Goal: Transaction & Acquisition: Purchase product/service

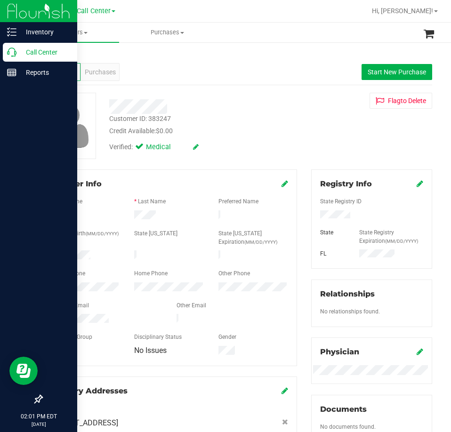
click at [8, 55] on icon at bounding box center [11, 51] width 9 height 9
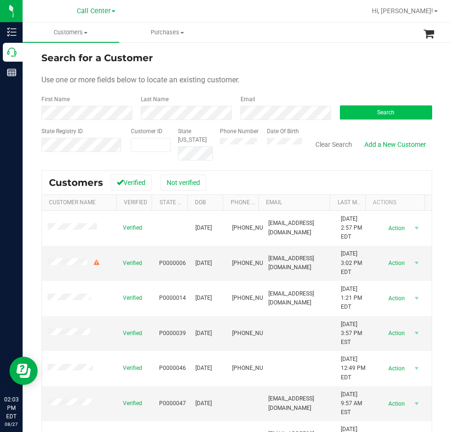
click at [409, 103] on div "Search" at bounding box center [381, 107] width 99 height 25
click at [406, 108] on button "Search" at bounding box center [386, 112] width 92 height 14
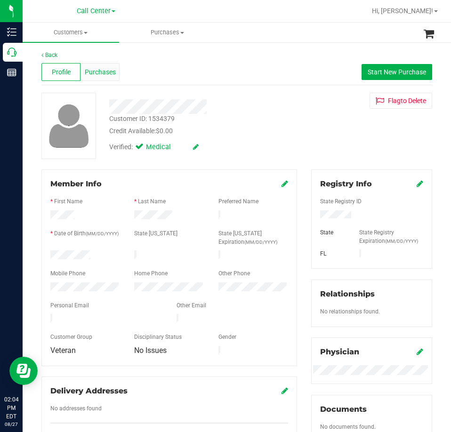
click at [112, 68] on span "Purchases" at bounding box center [100, 72] width 31 height 10
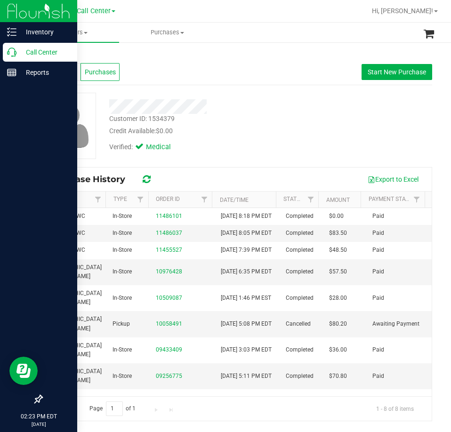
click at [17, 50] on p "Call Center" at bounding box center [44, 52] width 56 height 11
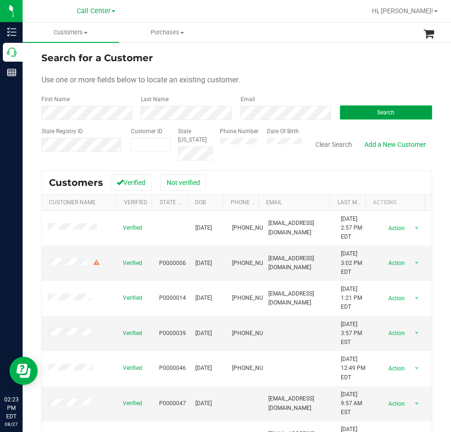
click at [347, 112] on button "Search" at bounding box center [386, 112] width 92 height 14
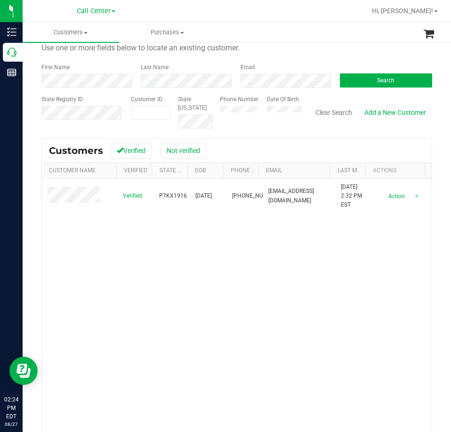
scroll to position [47, 0]
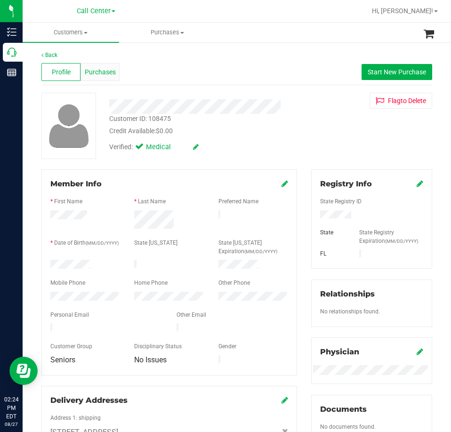
click at [95, 72] on span "Purchases" at bounding box center [100, 72] width 31 height 10
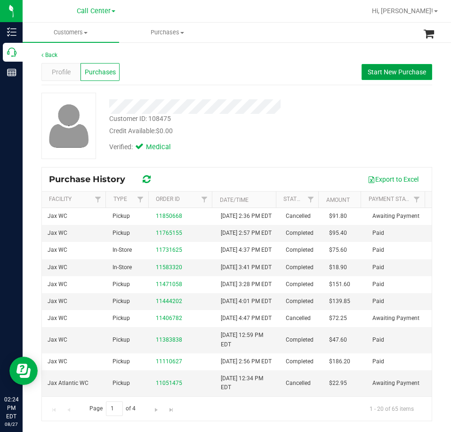
click at [393, 76] on button "Start New Purchase" at bounding box center [396, 72] width 71 height 16
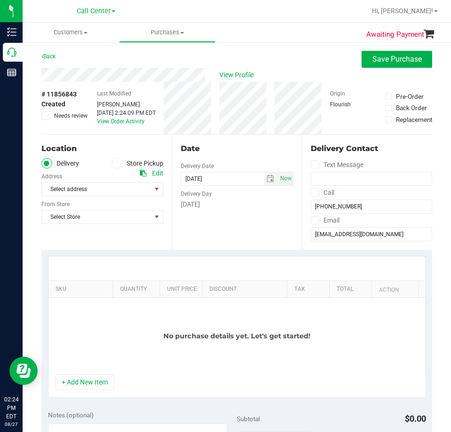
click at [126, 164] on label "Store Pickup" at bounding box center [137, 163] width 52 height 11
click at [0, 0] on input "Store Pickup" at bounding box center [0, 0] width 0 height 0
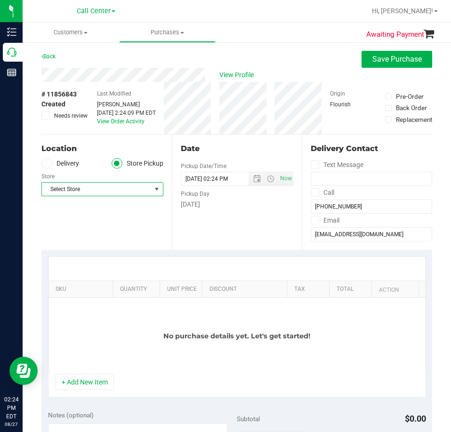
click at [102, 193] on span "Select Store" at bounding box center [96, 188] width 109 height 13
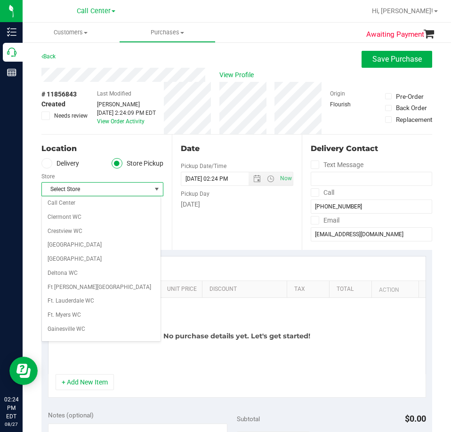
scroll to position [166, 0]
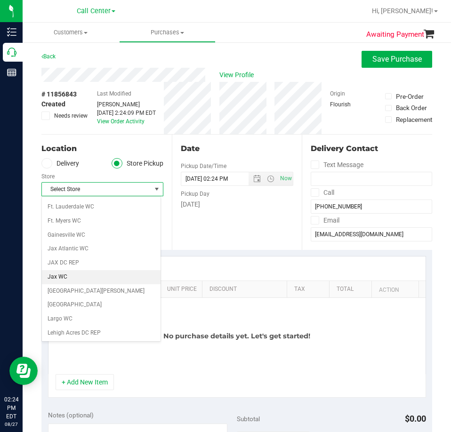
click at [64, 275] on li "Jax WC" at bounding box center [101, 277] width 119 height 14
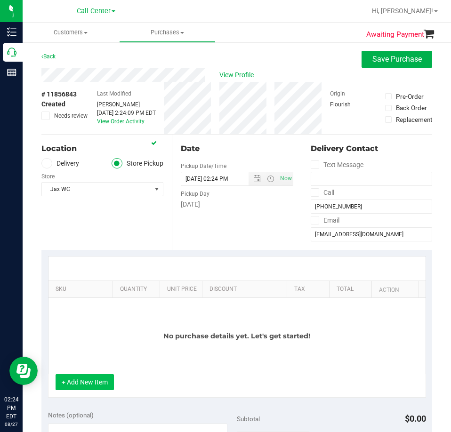
click at [86, 378] on button "+ Add New Item" at bounding box center [84, 382] width 58 height 16
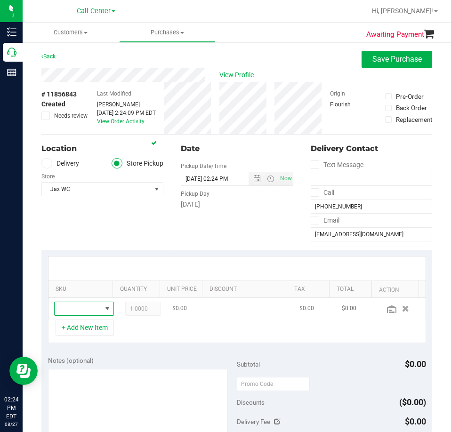
click at [86, 304] on span "NO DATA FOUND" at bounding box center [78, 308] width 47 height 13
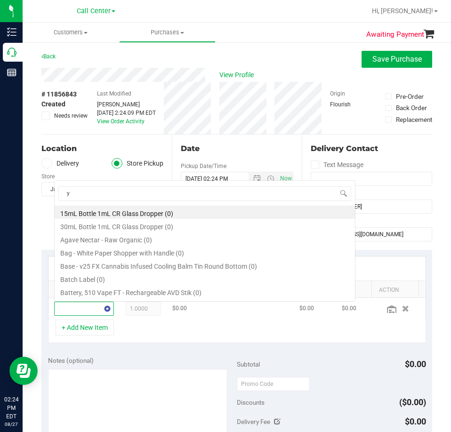
scroll to position [0, 0]
type input "yuzu"
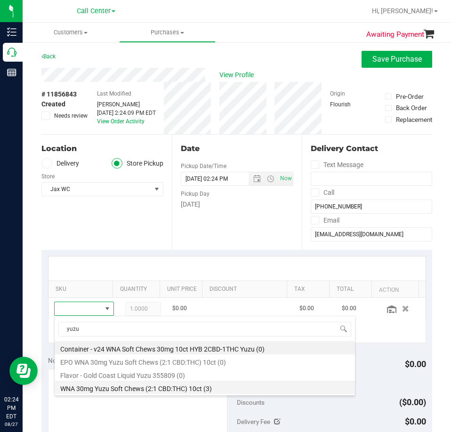
click at [115, 389] on li "WNA 30mg Yuzu Soft Chews (2:1 CBD:THC) 10ct (3)" at bounding box center [205, 386] width 300 height 13
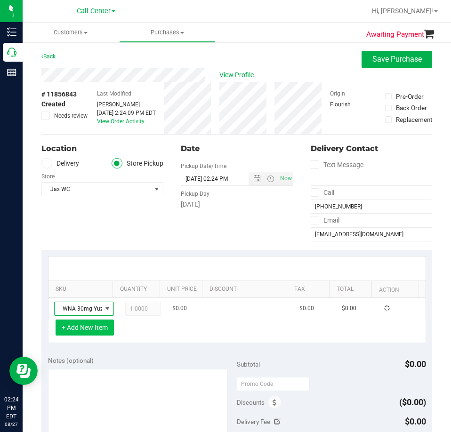
drag, startPoint x: 71, startPoint y: 339, endPoint x: 76, endPoint y: 328, distance: 11.6
click at [71, 339] on div "+ Add New Item" at bounding box center [237, 331] width 378 height 24
click at [76, 327] on button "+ Add New Item" at bounding box center [84, 327] width 58 height 16
click at [79, 332] on button "+ Add New Item" at bounding box center [84, 327] width 58 height 16
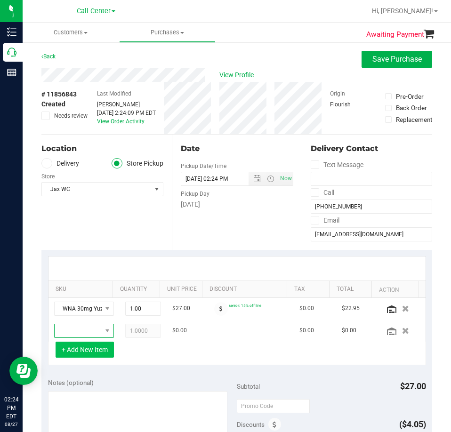
click at [79, 332] on span "NO DATA FOUND" at bounding box center [78, 330] width 47 height 13
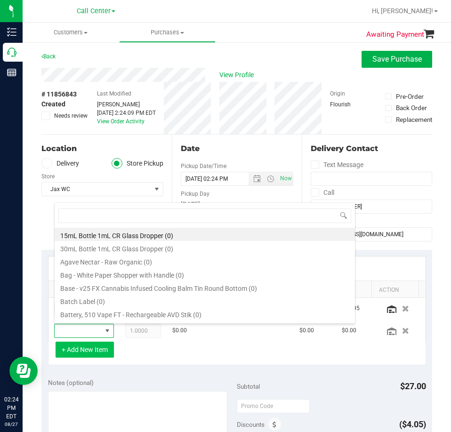
scroll to position [14, 39]
type input "wna"
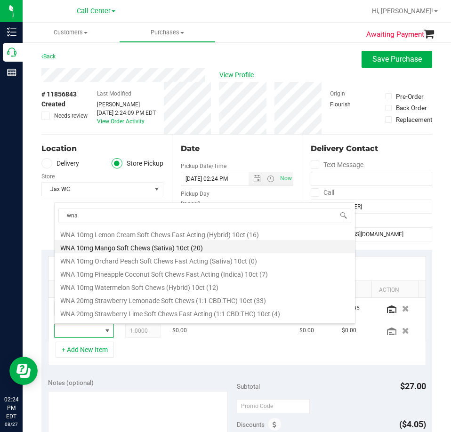
scroll to position [314, 0]
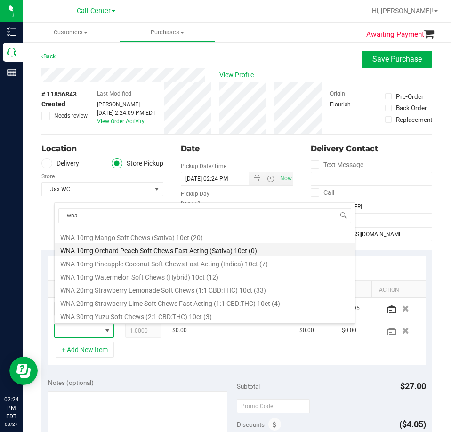
click at [155, 252] on li "WNA 10mg Orchard Peach Soft Chews Fast Acting (Sativa) 10ct (0)" at bounding box center [205, 249] width 300 height 13
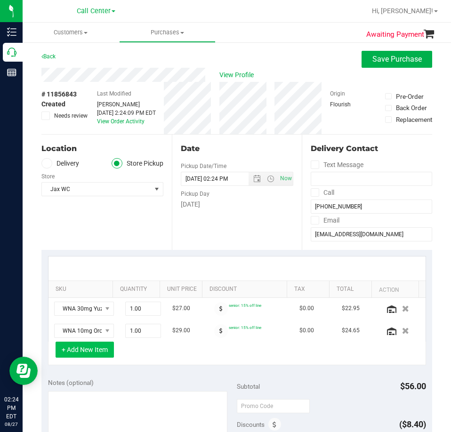
click at [98, 346] on button "+ Add New Item" at bounding box center [84, 349] width 58 height 16
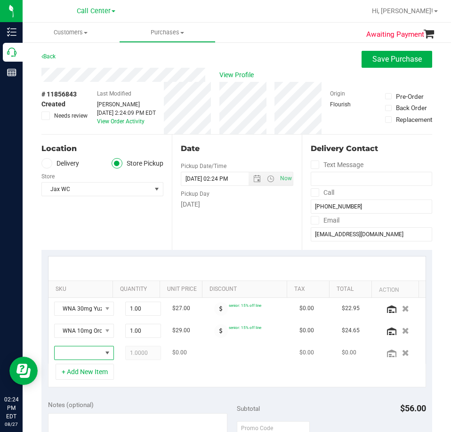
click at [84, 349] on span "NO DATA FOUND" at bounding box center [78, 352] width 47 height 13
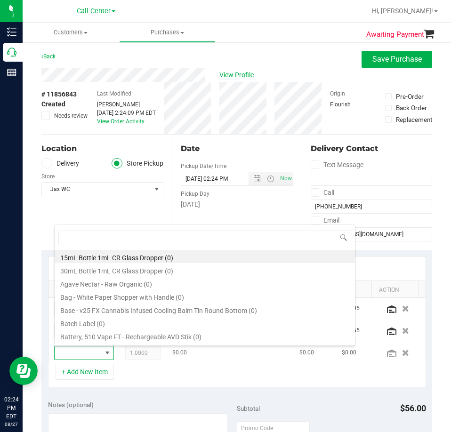
scroll to position [14, 39]
type input "wna"
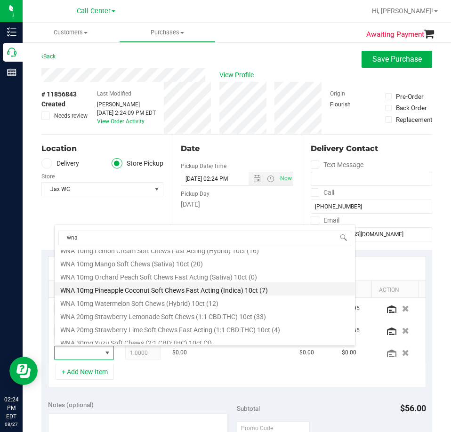
scroll to position [314, 0]
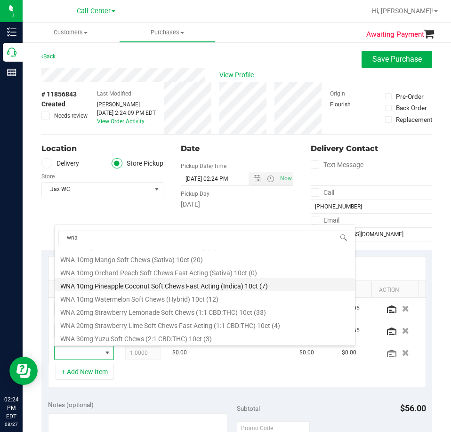
click at [138, 281] on li "WNA 10mg Pineapple Coconut Soft Chews Fast Acting (Indica) 10ct (7)" at bounding box center [205, 284] width 300 height 13
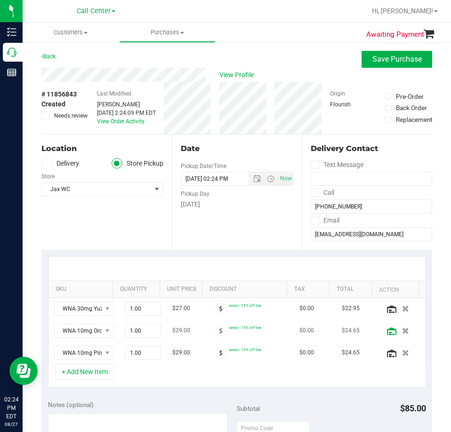
click at [387, 332] on icon at bounding box center [391, 331] width 9 height 8
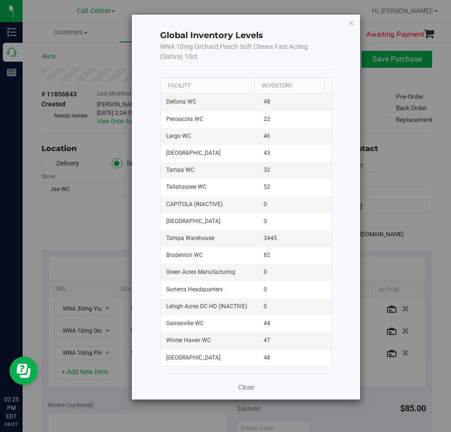
scroll to position [1067, 0]
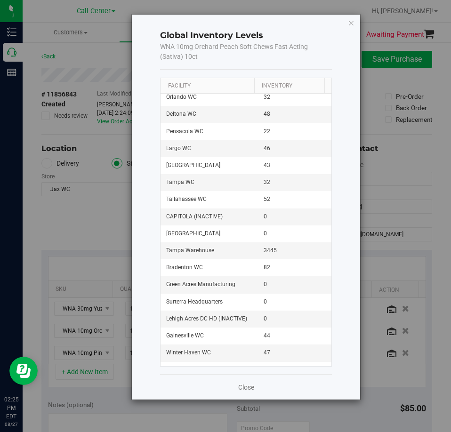
click at [211, 86] on th "Facility" at bounding box center [207, 86] width 94 height 16
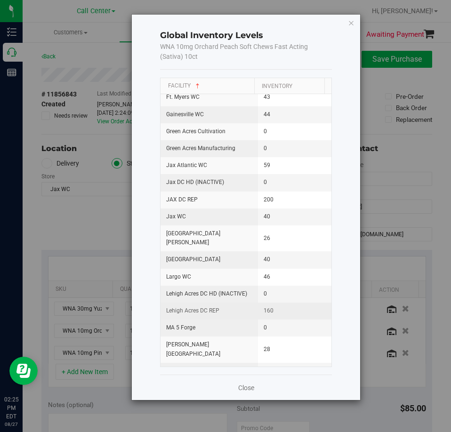
scroll to position [423, 0]
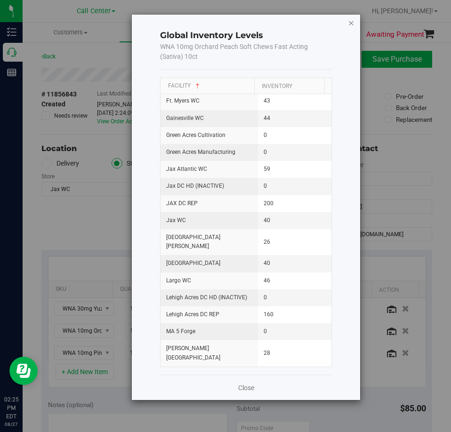
click at [354, 23] on div "Global Inventory Levels WNA 10mg Orchard Peach Soft Chews Fast Acting (Sativa) …" at bounding box center [246, 207] width 228 height 385
click at [351, 21] on icon "button" at bounding box center [351, 22] width 7 height 11
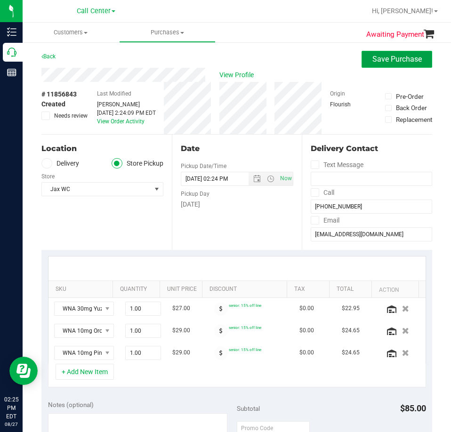
click at [382, 58] on span "Save Purchase" at bounding box center [396, 59] width 49 height 9
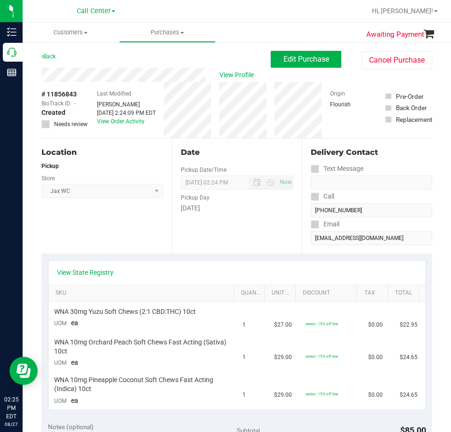
click at [80, 276] on link "View State Registry" at bounding box center [85, 272] width 56 height 9
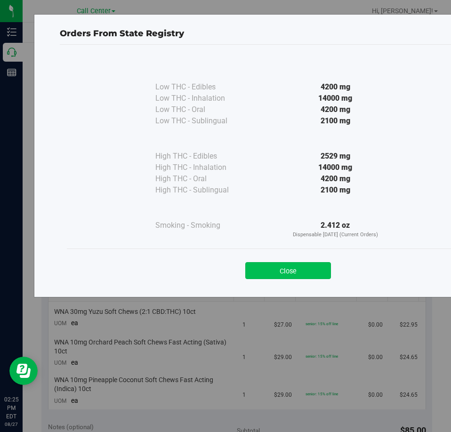
click at [275, 269] on button "Close" at bounding box center [288, 270] width 86 height 17
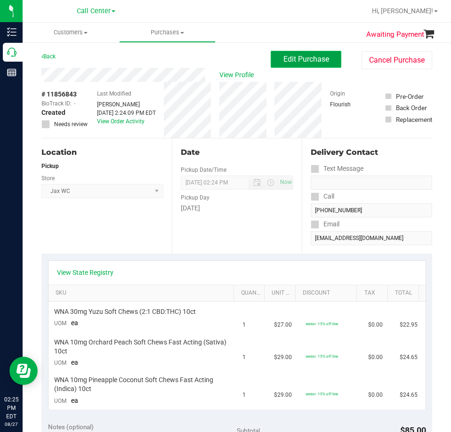
click at [307, 57] on span "Edit Purchase" at bounding box center [306, 59] width 46 height 9
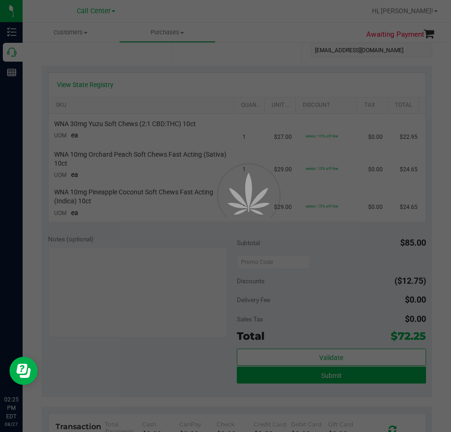
scroll to position [188, 0]
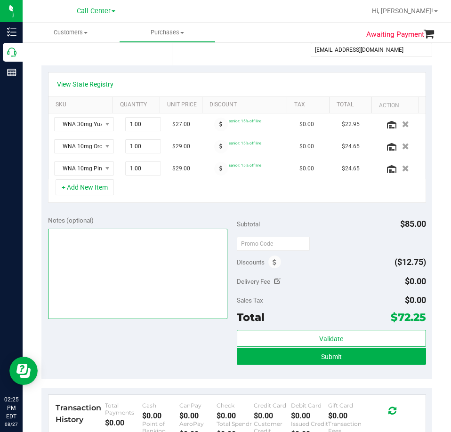
click at [85, 270] on textarea at bounding box center [138, 274] width 180 height 90
type textarea "CC"
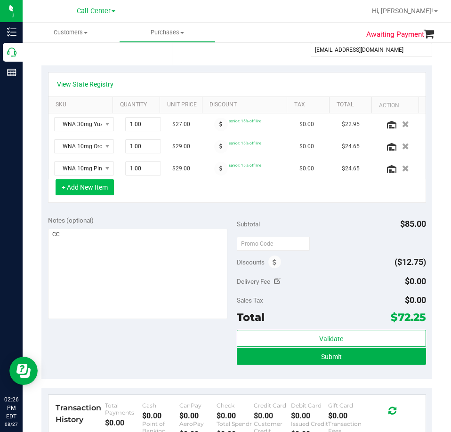
click at [91, 186] on button "+ Add New Item" at bounding box center [84, 187] width 58 height 16
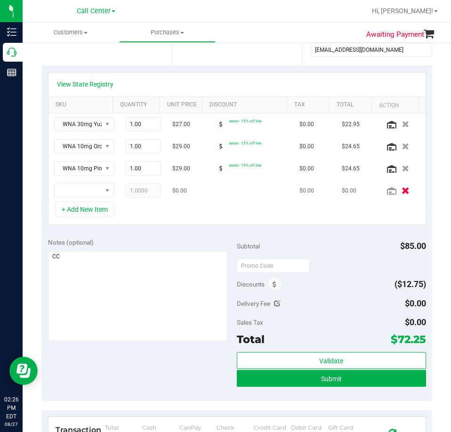
click at [397, 189] on div at bounding box center [402, 190] width 36 height 9
click at [401, 192] on icon "button" at bounding box center [405, 190] width 8 height 7
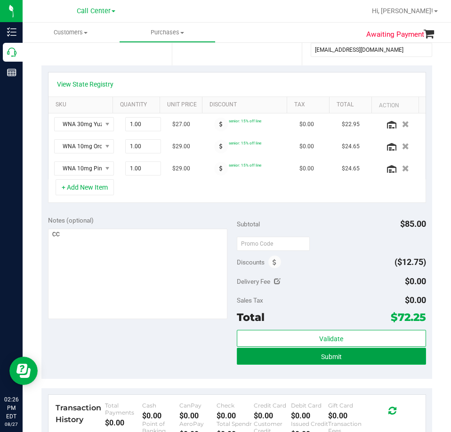
click at [330, 354] on span "Submit" at bounding box center [331, 357] width 21 height 8
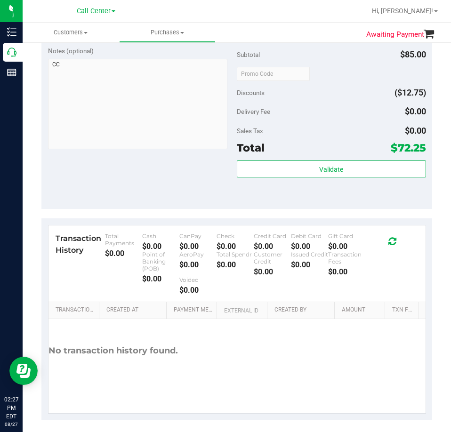
scroll to position [376, 0]
click at [396, 147] on span "$72.25" at bounding box center [407, 147] width 35 height 13
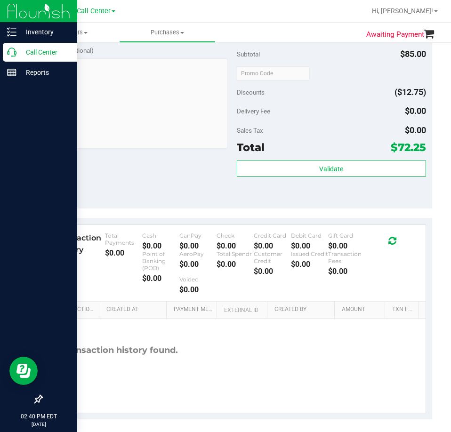
click at [22, 53] on p "Call Center" at bounding box center [44, 52] width 56 height 11
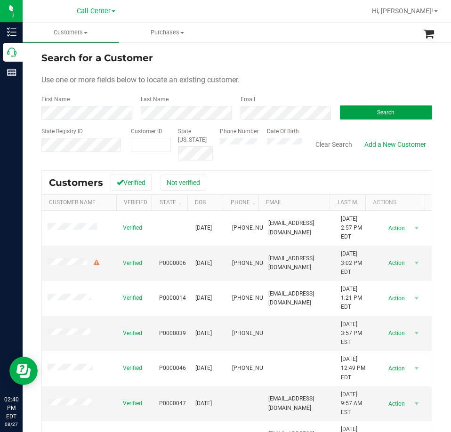
drag, startPoint x: 402, startPoint y: 114, endPoint x: 395, endPoint y: 112, distance: 7.4
click at [402, 114] on button "Search" at bounding box center [386, 112] width 92 height 14
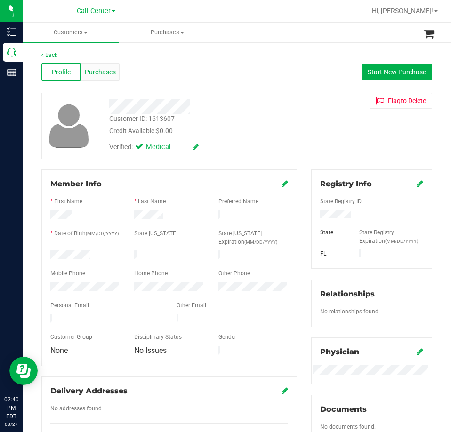
click at [103, 80] on div "Purchases" at bounding box center [99, 72] width 39 height 18
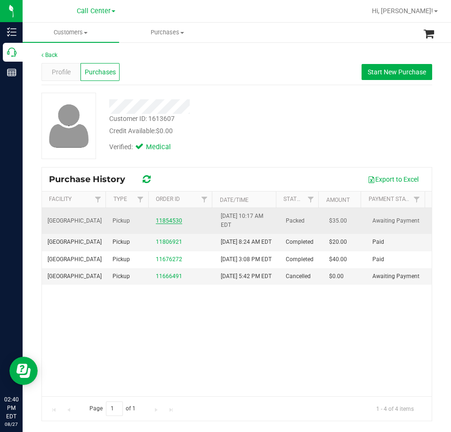
click at [170, 219] on link "11854530" at bounding box center [169, 220] width 26 height 7
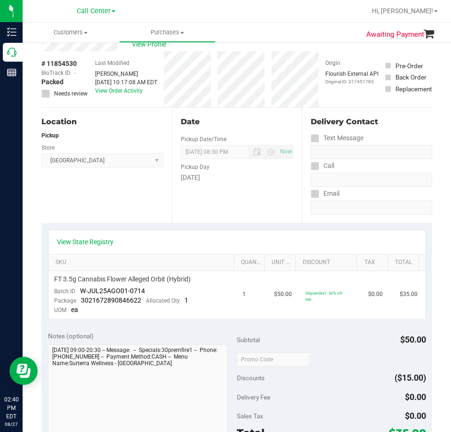
scroll to position [47, 0]
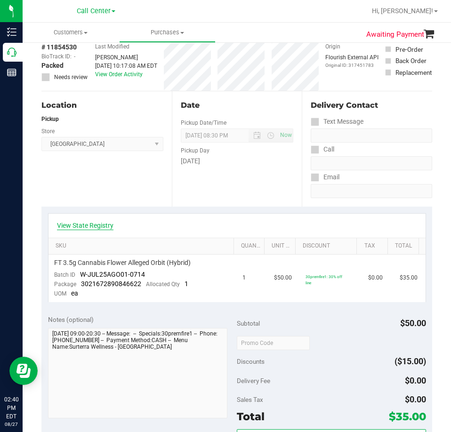
click at [93, 225] on link "View State Registry" at bounding box center [85, 225] width 56 height 9
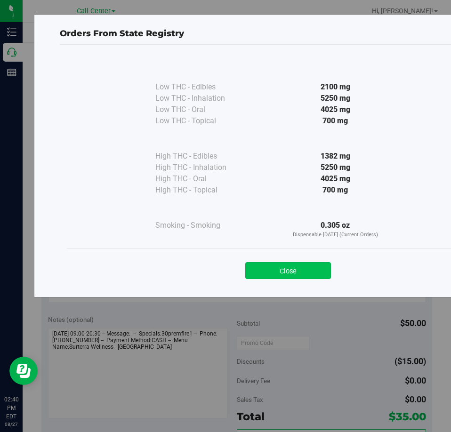
click at [297, 269] on button "Close" at bounding box center [288, 270] width 86 height 17
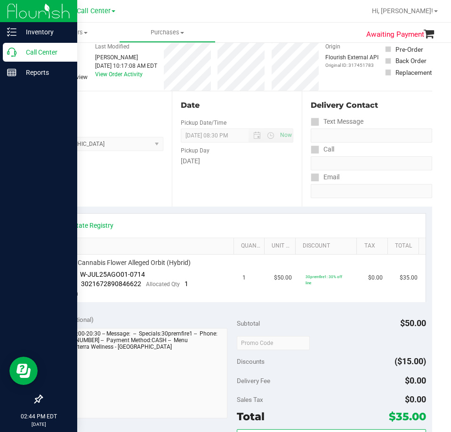
click at [28, 56] on p "Call Center" at bounding box center [44, 52] width 56 height 11
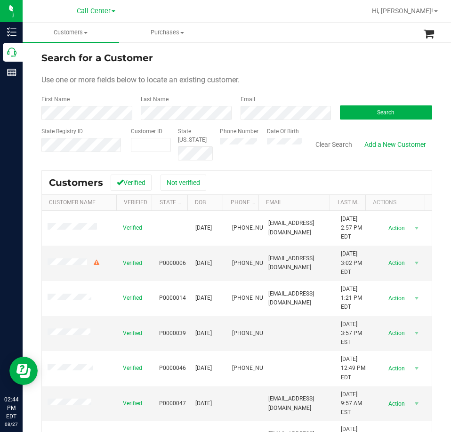
drag, startPoint x: 160, startPoint y: 155, endPoint x: 151, endPoint y: 152, distance: 8.9
drag, startPoint x: 151, startPoint y: 152, endPoint x: 147, endPoint y: 150, distance: 5.3
paste input "141119"
type input "141119"
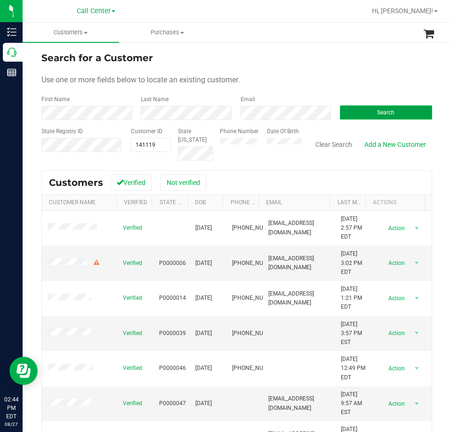
click at [370, 111] on button "Search" at bounding box center [386, 112] width 92 height 14
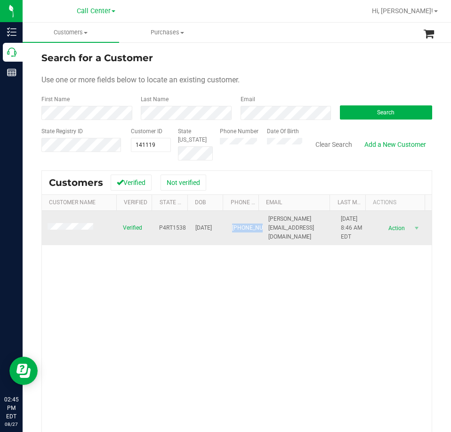
drag, startPoint x: 242, startPoint y: 237, endPoint x: 227, endPoint y: 220, distance: 22.7
click at [232, 223] on span "[PHONE_NUMBER]" at bounding box center [255, 227] width 47 height 9
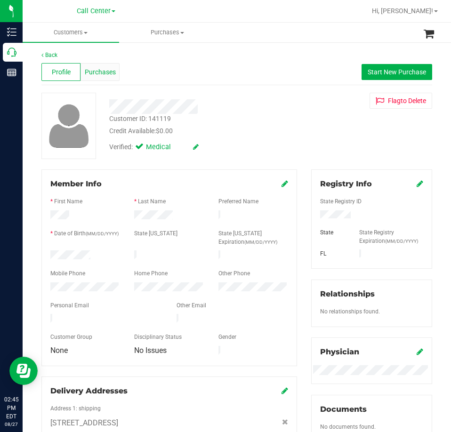
click at [90, 77] on span "Purchases" at bounding box center [100, 72] width 31 height 10
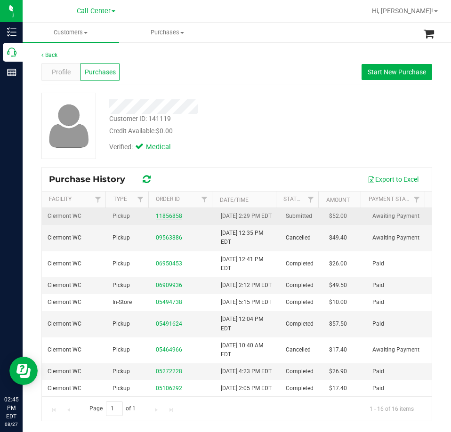
click at [156, 219] on link "11856858" at bounding box center [169, 216] width 26 height 7
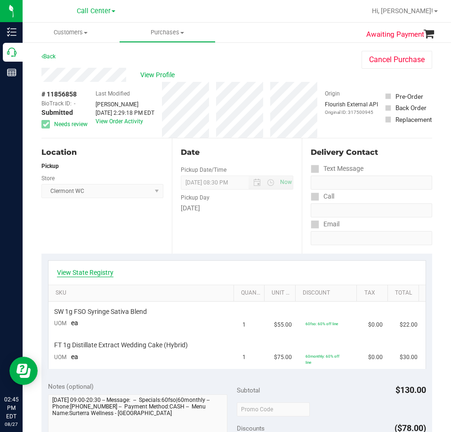
click at [86, 274] on link "View State Registry" at bounding box center [85, 272] width 56 height 9
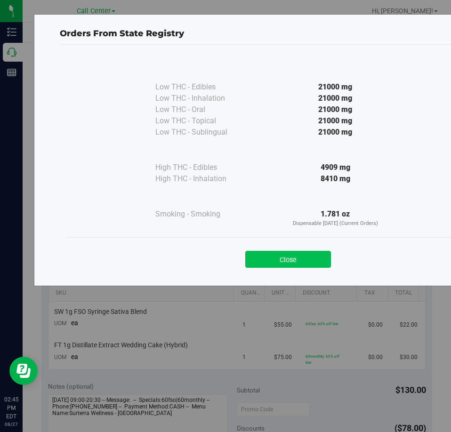
click at [296, 256] on button "Close" at bounding box center [288, 259] width 86 height 17
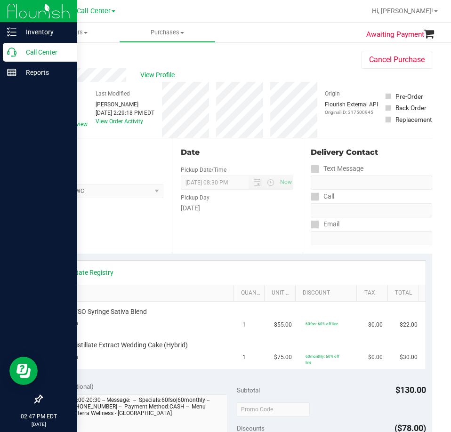
click at [15, 49] on icon at bounding box center [11, 51] width 9 height 9
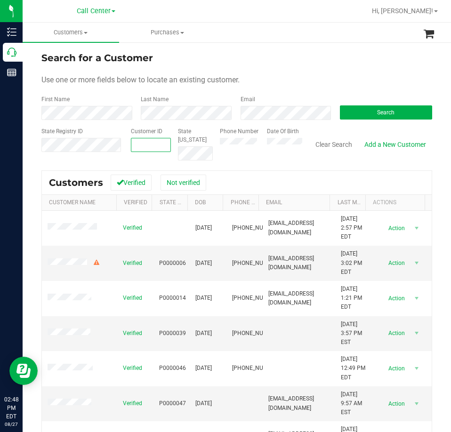
paste input "398490"
type input "398490"
click at [355, 113] on button "Search" at bounding box center [386, 112] width 92 height 14
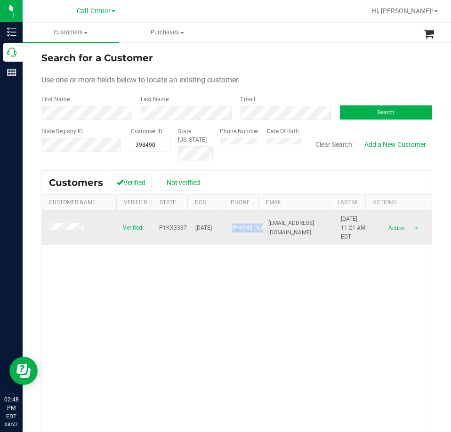
drag, startPoint x: 243, startPoint y: 236, endPoint x: 221, endPoint y: 217, distance: 29.0
click at [226, 217] on td "[PHONE_NUMBER]" at bounding box center [244, 228] width 36 height 35
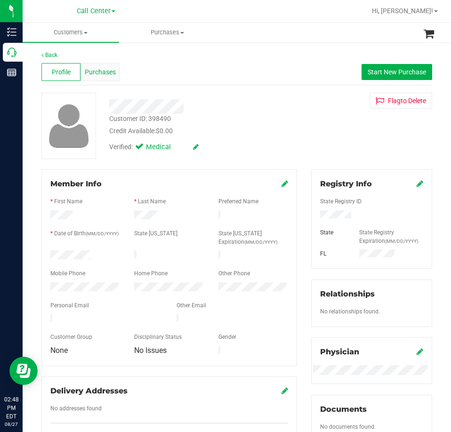
click at [93, 73] on span "Purchases" at bounding box center [100, 72] width 31 height 10
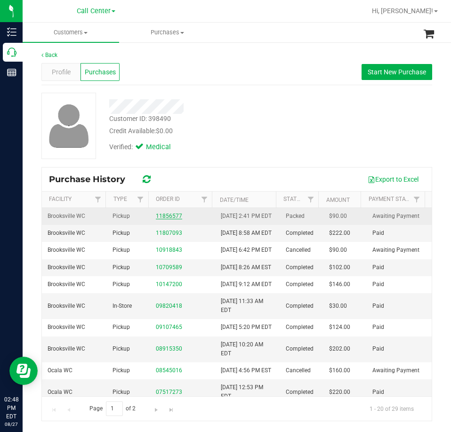
click at [170, 219] on link "11856577" at bounding box center [169, 216] width 26 height 7
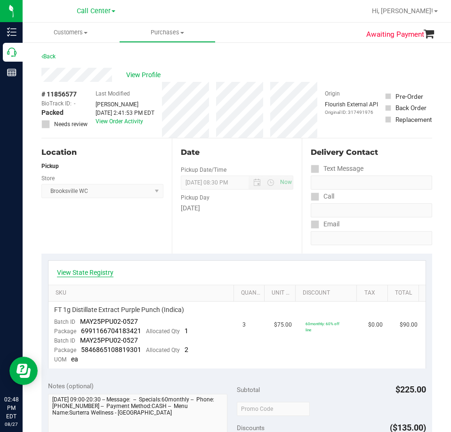
click at [103, 274] on link "View State Registry" at bounding box center [85, 272] width 56 height 9
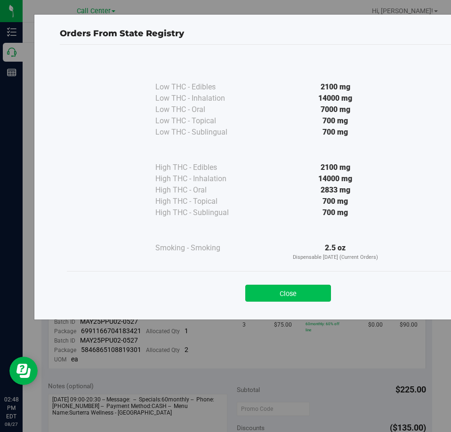
click at [293, 294] on button "Close" at bounding box center [288, 293] width 86 height 17
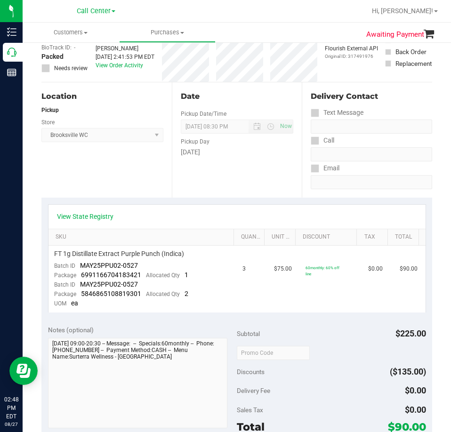
scroll to position [141, 0]
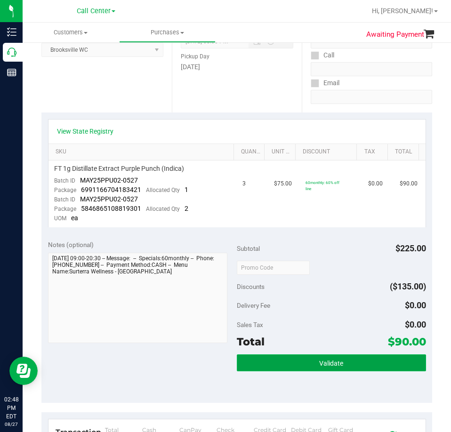
click at [348, 358] on button "Validate" at bounding box center [331, 362] width 189 height 17
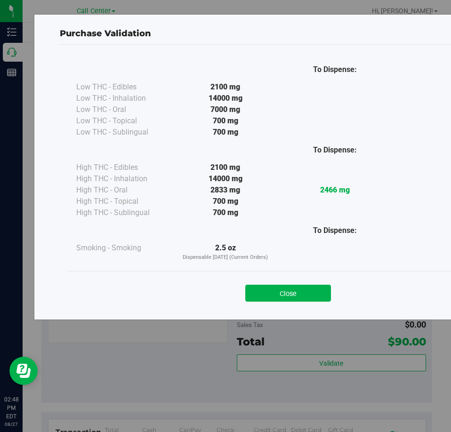
click at [308, 294] on button "Close" at bounding box center [288, 293] width 86 height 17
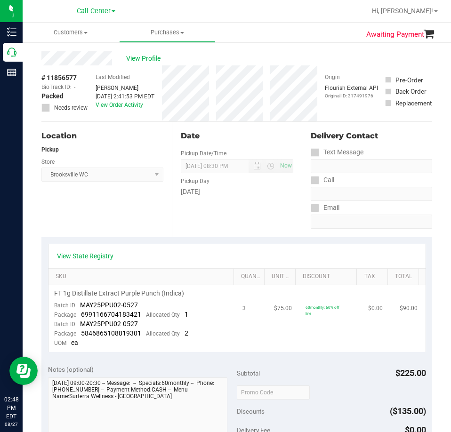
scroll to position [0, 0]
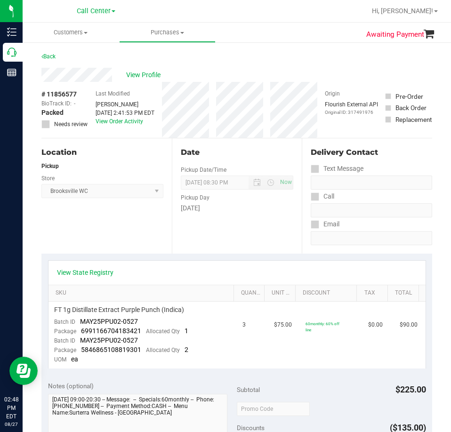
click at [123, 125] on div "Last Modified [PERSON_NAME] [DATE] 2:41:53 PM EDT View Order Activity" at bounding box center [124, 110] width 59 height 56
click at [122, 123] on link "View Order Activity" at bounding box center [118, 121] width 47 height 7
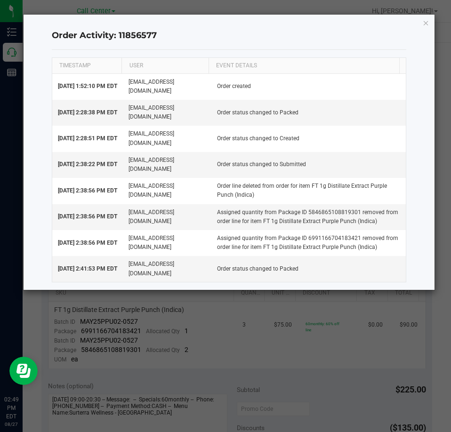
click at [429, 24] on div "Order Activity: 11856577 TIMESTAMP USER EVENT DETAILS [DATE] 1:52:10 PM EDT [EM…" at bounding box center [229, 152] width 411 height 275
click at [424, 22] on icon "button" at bounding box center [425, 22] width 7 height 11
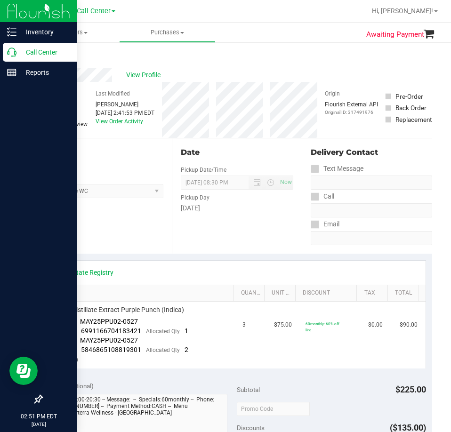
drag, startPoint x: 28, startPoint y: 54, endPoint x: 21, endPoint y: 55, distance: 7.1
click at [28, 54] on p "Call Center" at bounding box center [44, 52] width 56 height 11
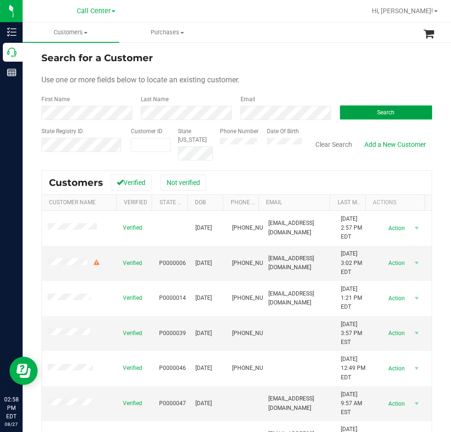
click at [378, 114] on span "Search" at bounding box center [385, 112] width 17 height 7
